Goal: Transaction & Acquisition: Obtain resource

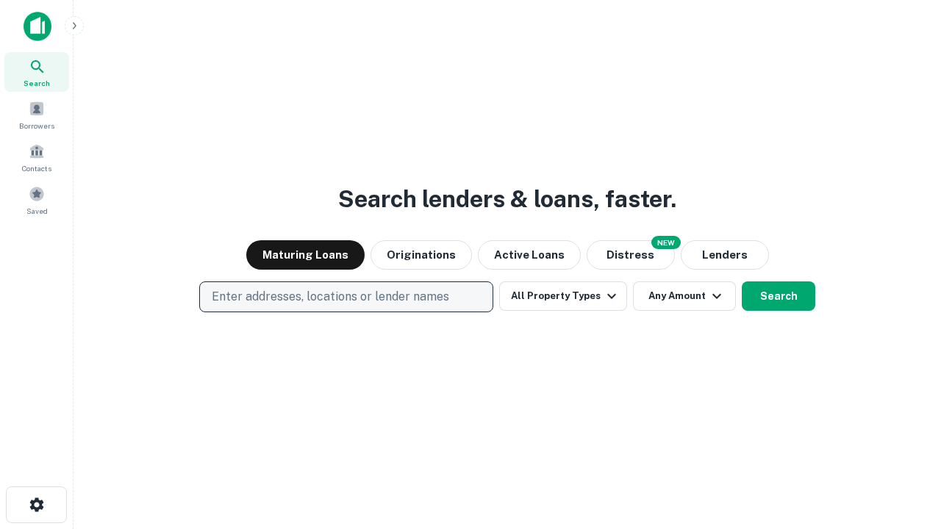
click at [346, 297] on p "Enter addresses, locations or lender names" at bounding box center [330, 297] width 237 height 18
type input "**********"
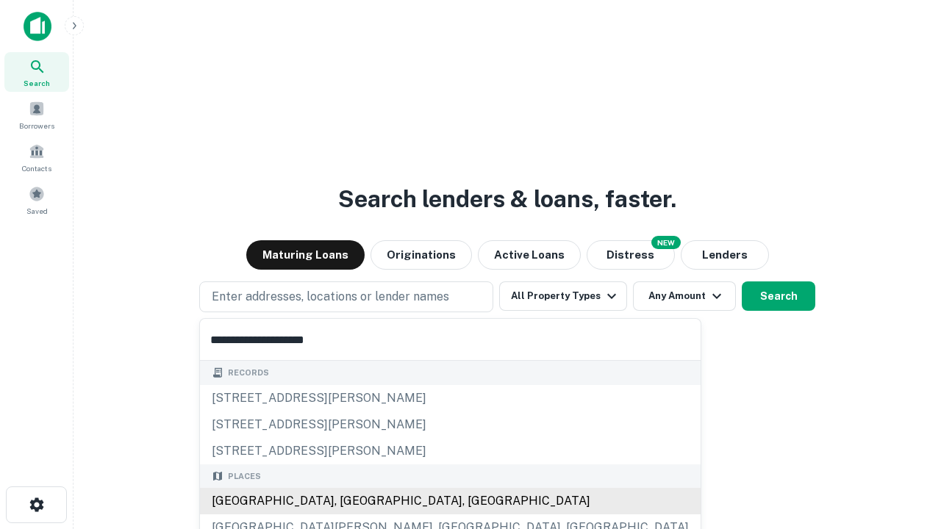
click at [351, 501] on div "Santa Monica, CA, USA" at bounding box center [450, 501] width 501 height 26
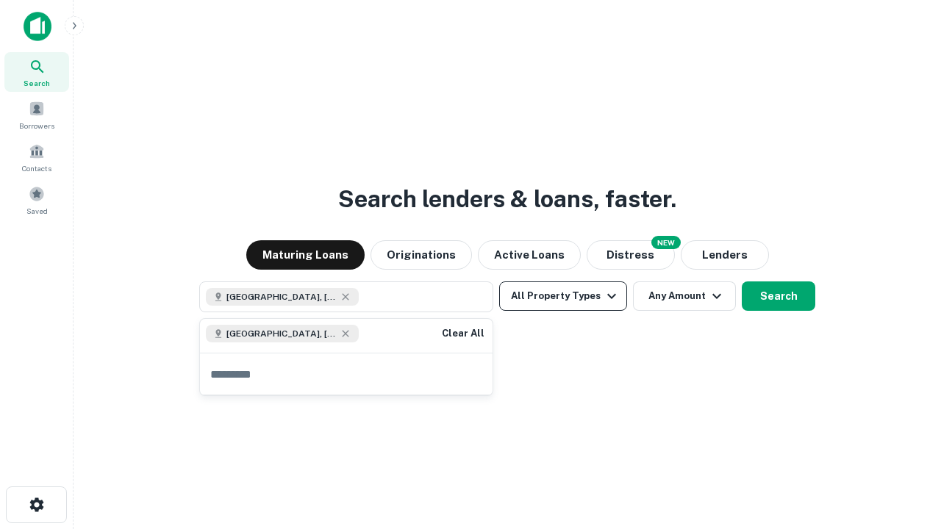
click at [563, 296] on button "All Property Types" at bounding box center [563, 296] width 128 height 29
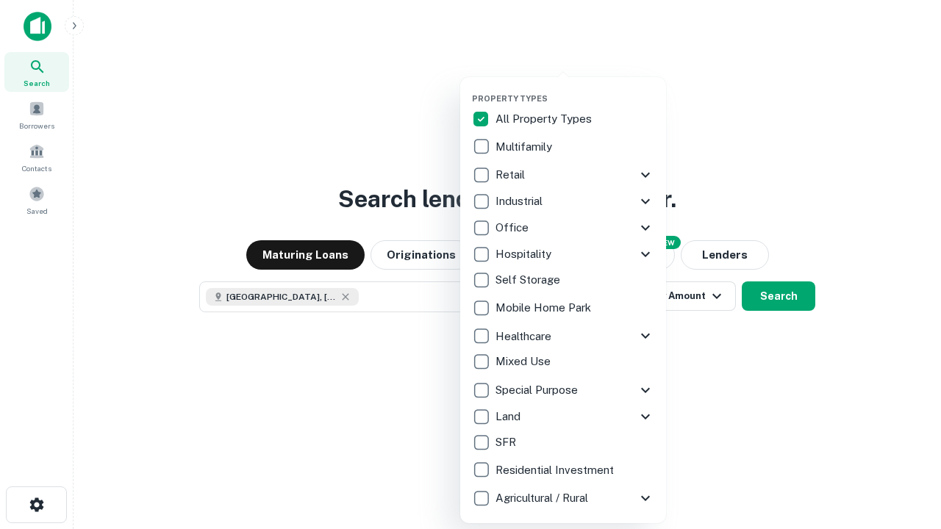
click at [575, 89] on button "button" at bounding box center [575, 89] width 206 height 1
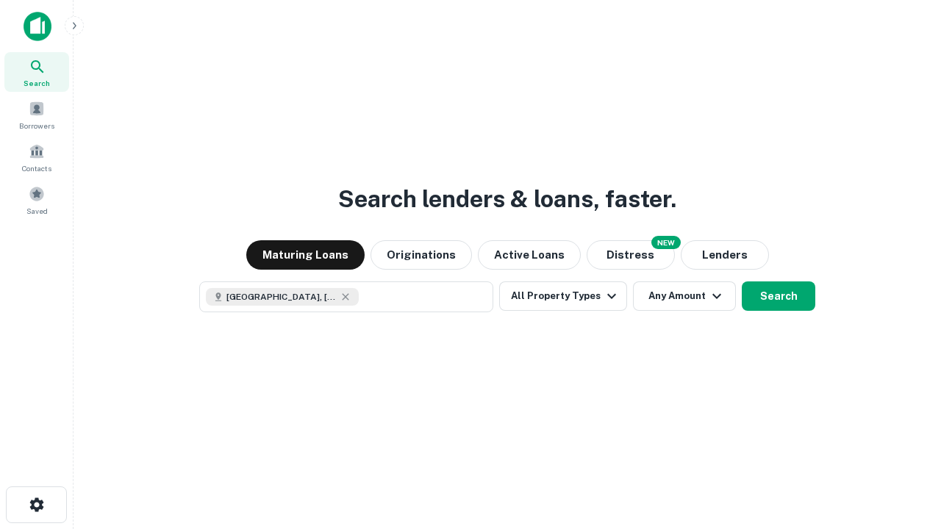
scroll to position [24, 0]
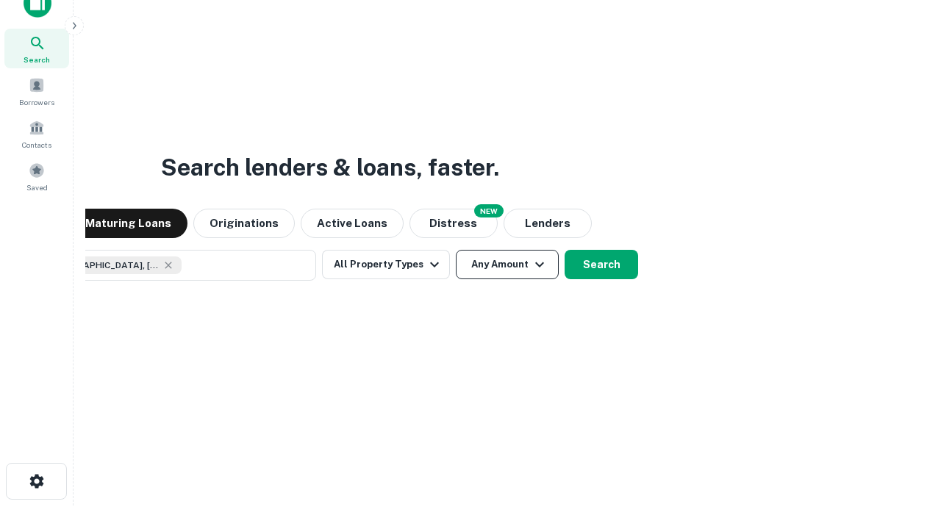
click at [456, 250] on button "Any Amount" at bounding box center [507, 264] width 103 height 29
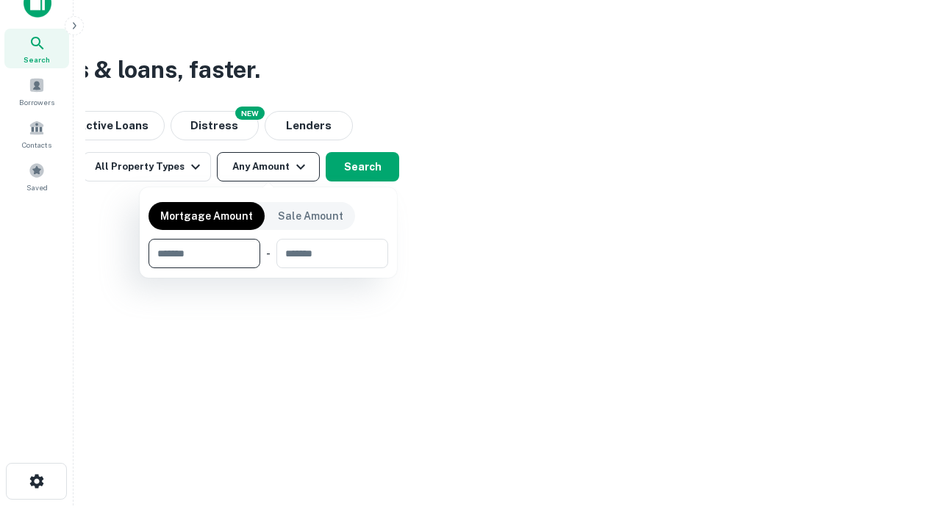
type input "*******"
click at [268, 268] on button "button" at bounding box center [269, 268] width 240 height 1
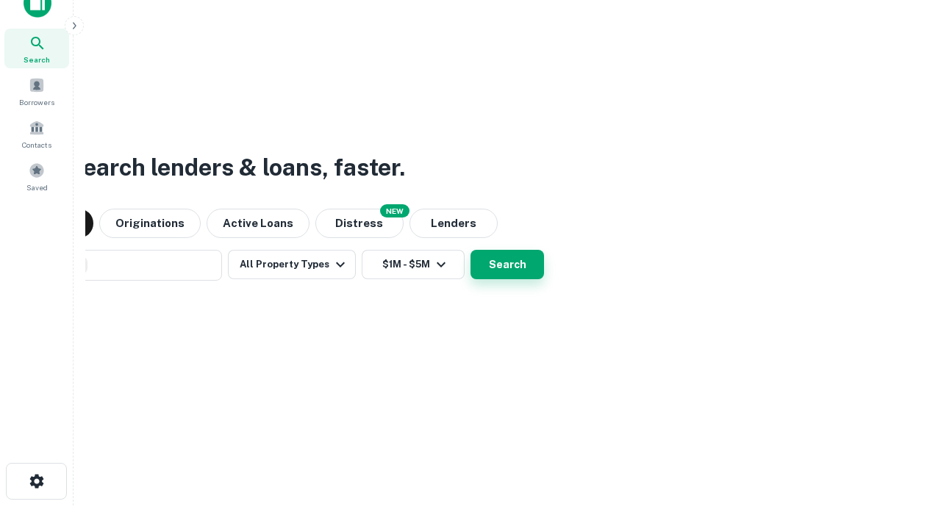
click at [471, 250] on button "Search" at bounding box center [508, 264] width 74 height 29
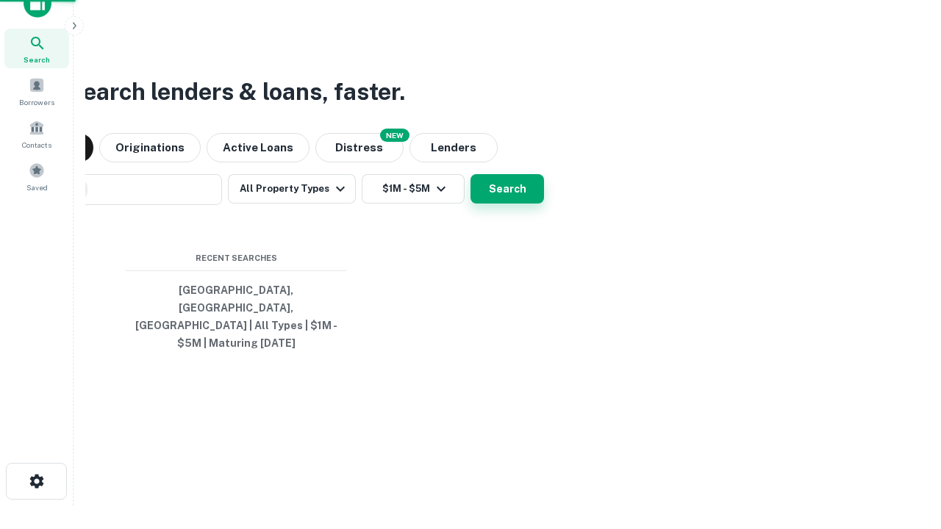
scroll to position [48, 416]
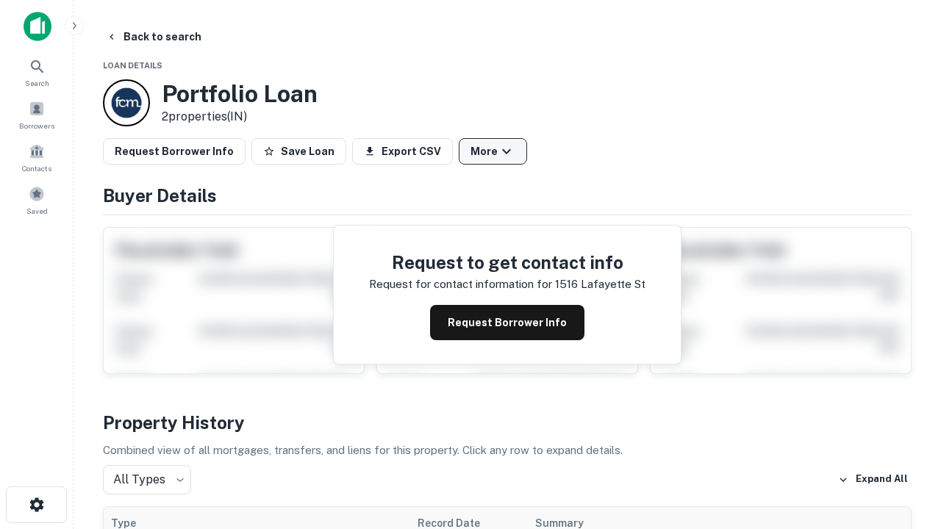
click at [493, 151] on button "More" at bounding box center [493, 151] width 68 height 26
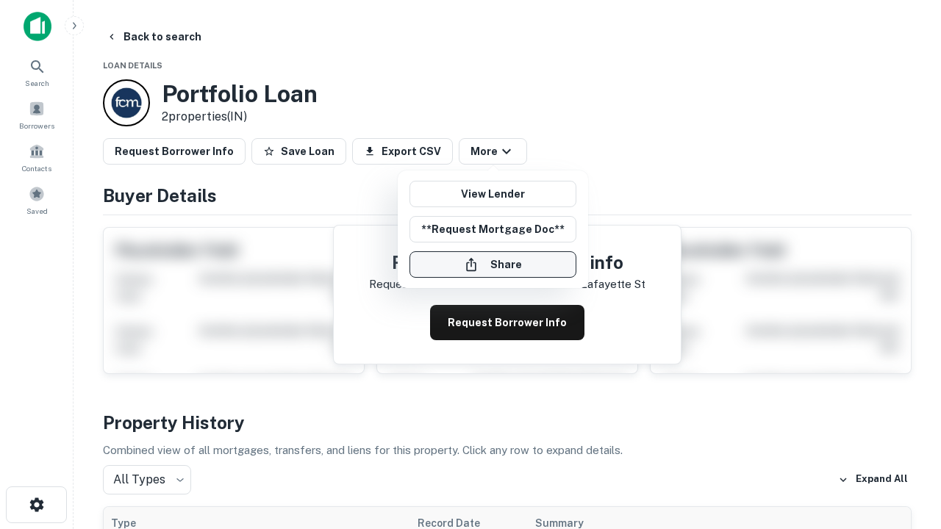
click at [493, 265] on button "Share" at bounding box center [493, 264] width 167 height 26
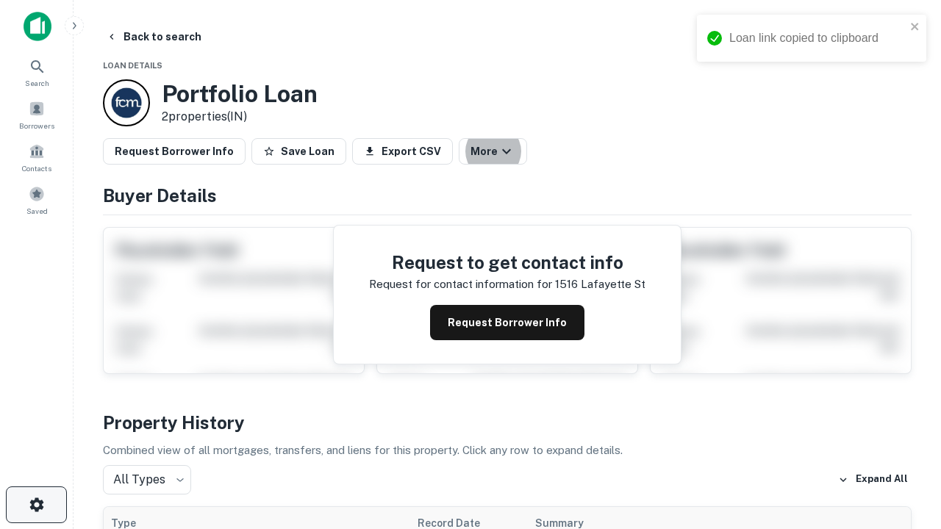
click at [36, 505] on icon "button" at bounding box center [37, 505] width 18 height 18
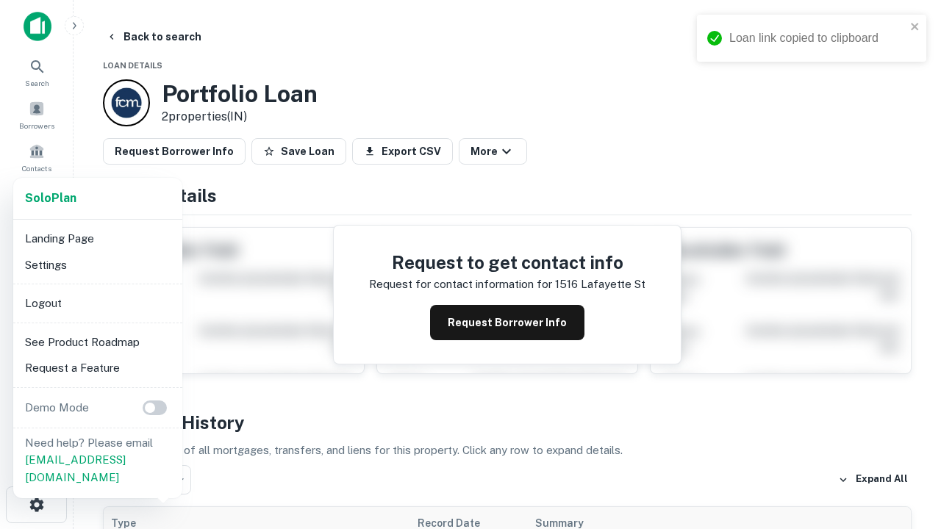
click at [97, 303] on li "Logout" at bounding box center [97, 303] width 157 height 26
